Goal: Task Accomplishment & Management: Manage account settings

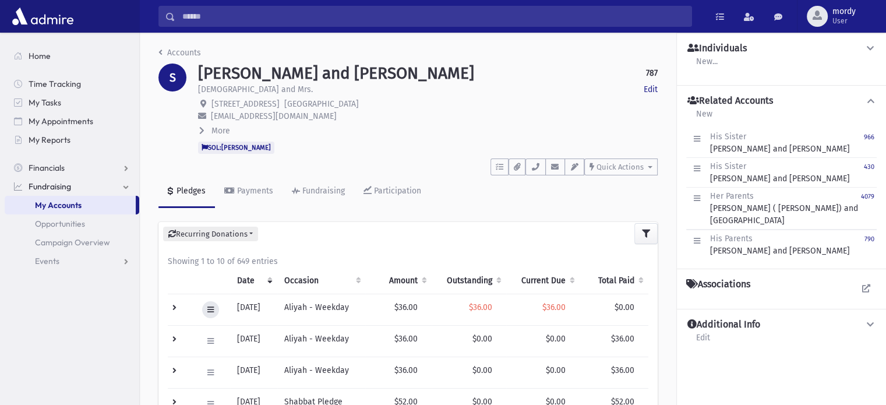
click at [211, 309] on icon at bounding box center [210, 310] width 6 height 8
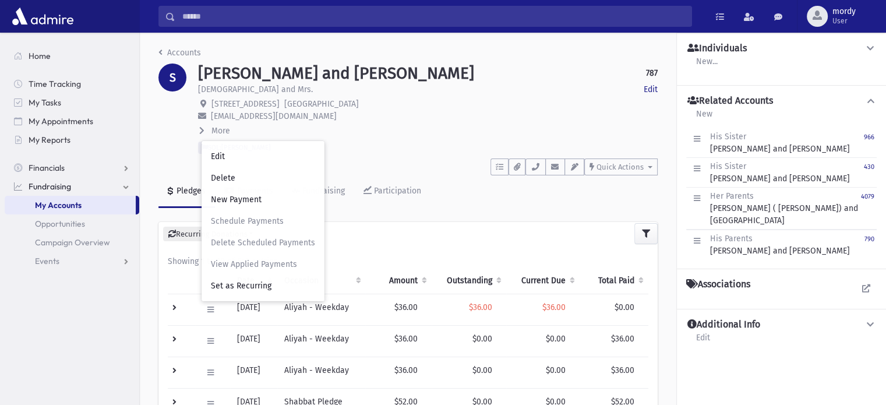
click at [394, 142] on div "[PERSON_NAME] and [PERSON_NAME] 787 Edit [PERSON_NAME] and Mrs. Edit [STREET_AD…" at bounding box center [427, 109] width 471 height 90
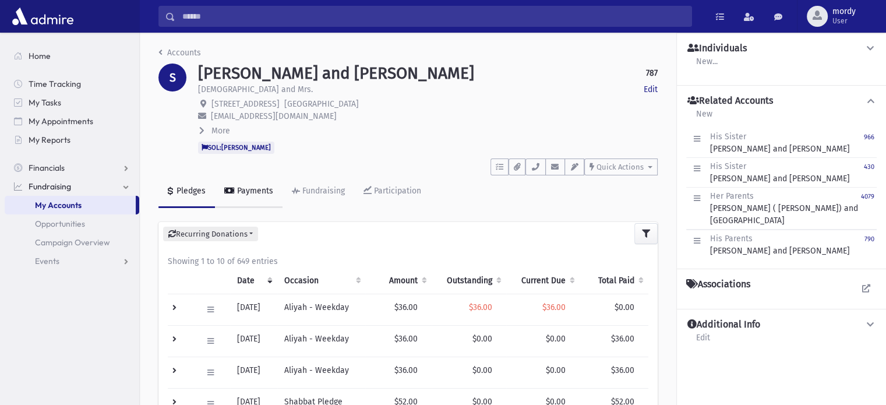
click at [268, 187] on div "Payments" at bounding box center [254, 191] width 38 height 10
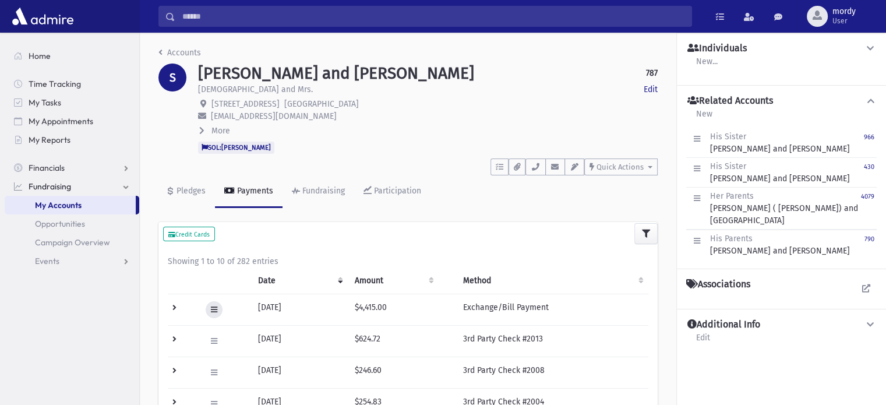
click at [207, 311] on button at bounding box center [214, 309] width 17 height 17
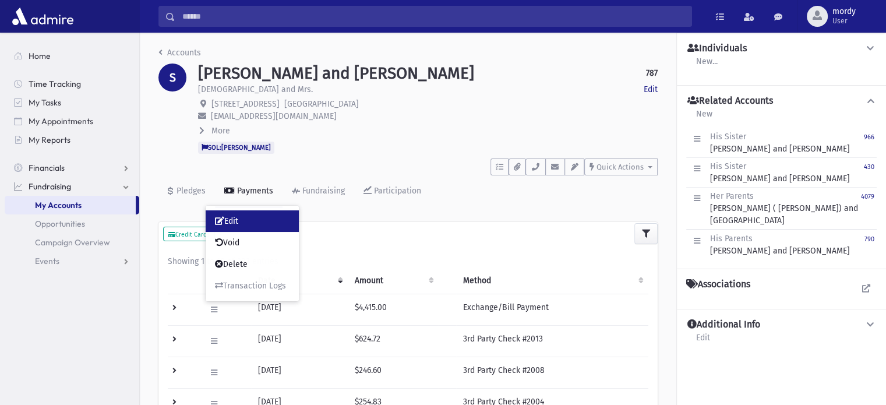
click at [235, 228] on link "Edit" at bounding box center [252, 221] width 93 height 22
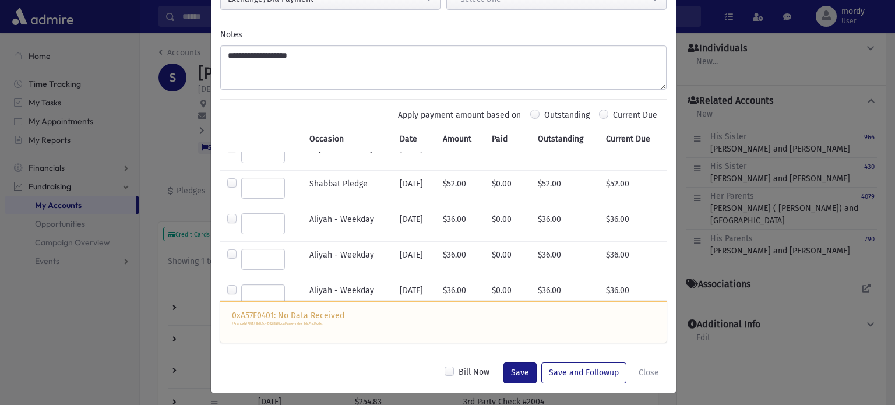
scroll to position [286, 0]
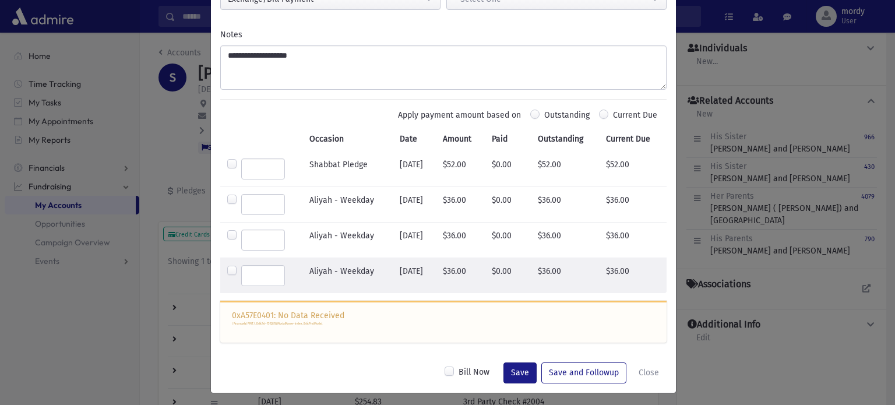
click at [241, 269] on label at bounding box center [263, 275] width 44 height 21
type input "**"
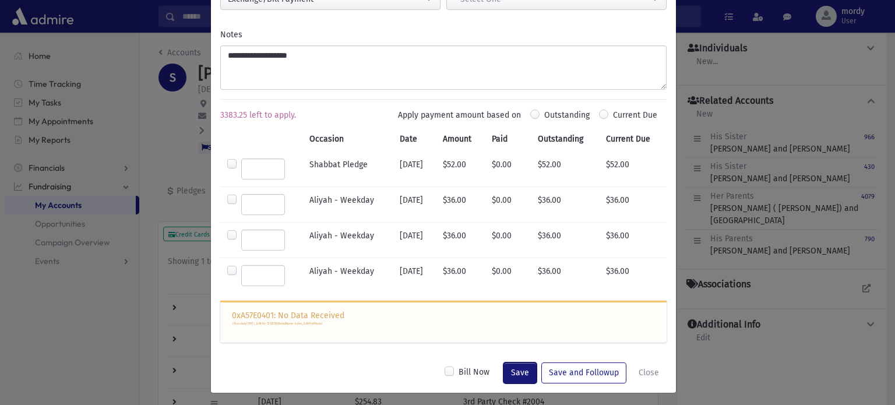
click at [513, 374] on button "Save" at bounding box center [519, 372] width 33 height 21
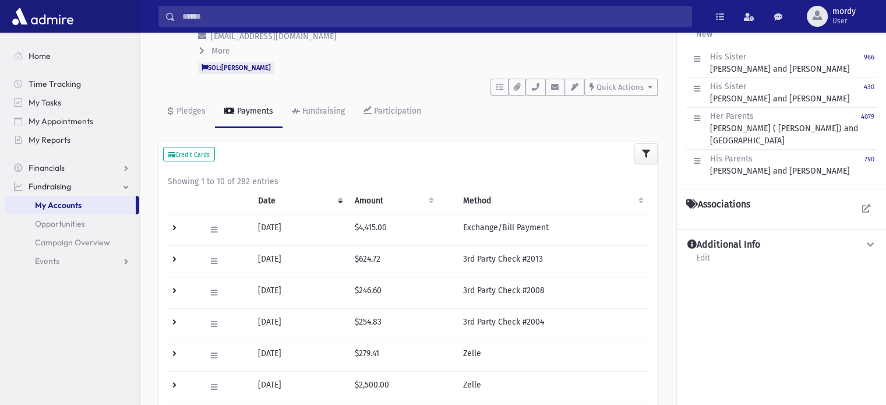
scroll to position [0, 0]
